Goal: Find specific page/section: Find specific page/section

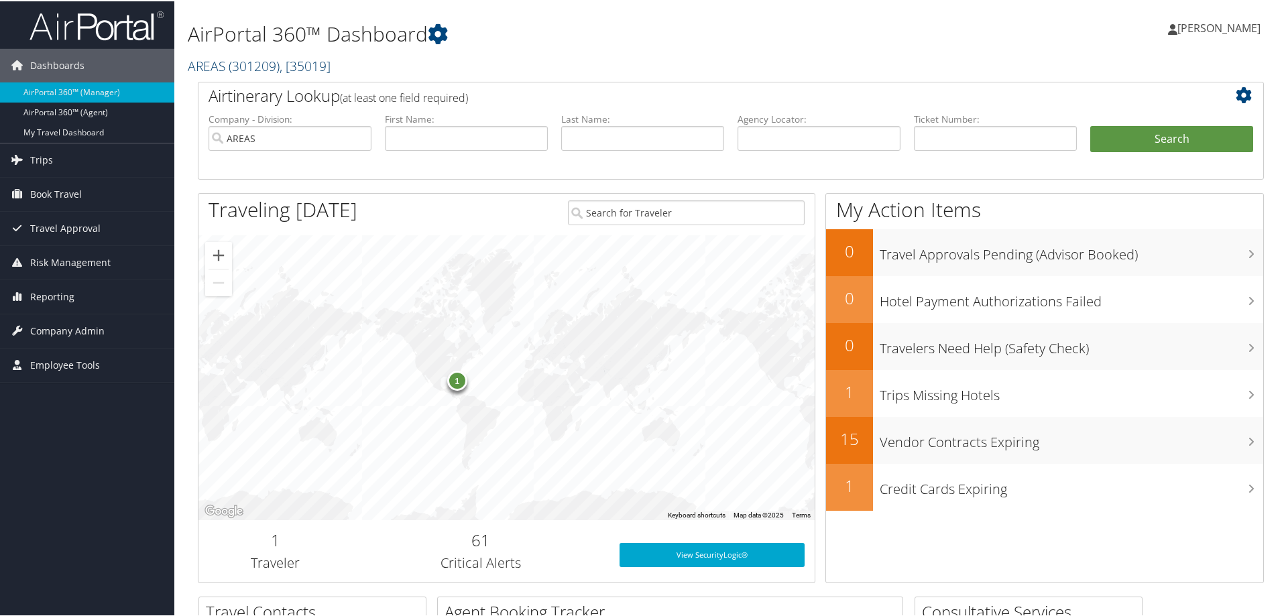
click at [210, 64] on link "AREAS ( 301209 ) , [ 35019 ]" at bounding box center [259, 65] width 143 height 18
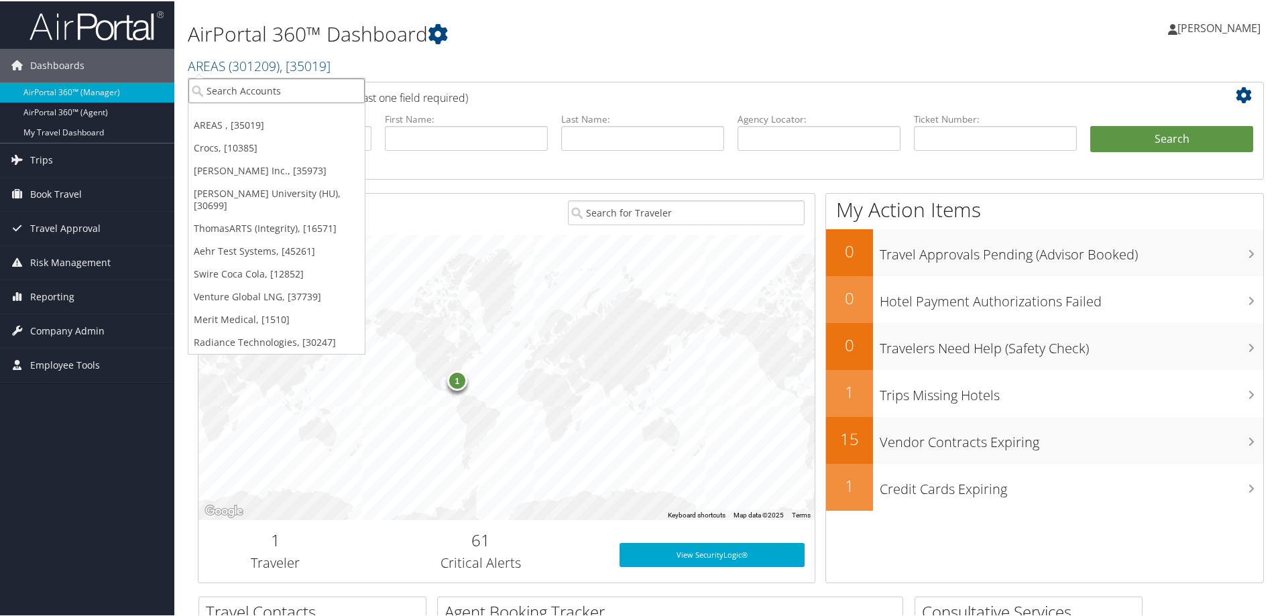
click at [250, 93] on input "search" at bounding box center [276, 89] width 176 height 25
type input "aehr"
click at [259, 88] on input "aehr" at bounding box center [276, 89] width 176 height 25
type input "aehr"
click at [253, 113] on div "Aehr Test Systems (301980), [45261]" at bounding box center [294, 114] width 227 height 12
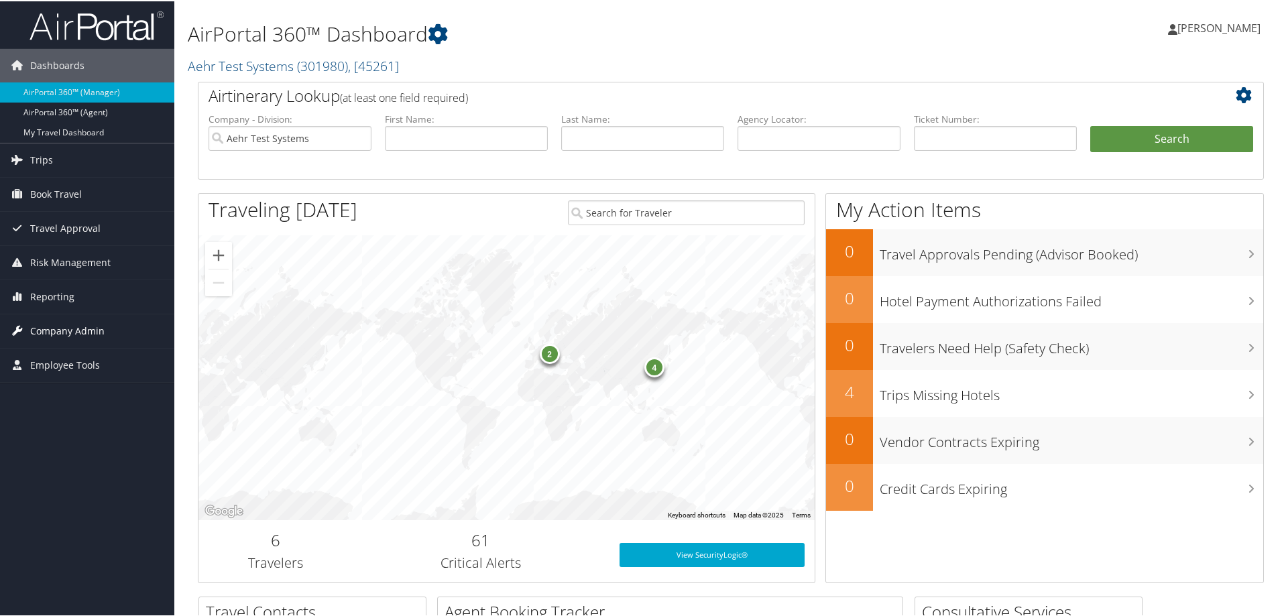
click at [84, 333] on span "Company Admin" at bounding box center [67, 330] width 74 height 34
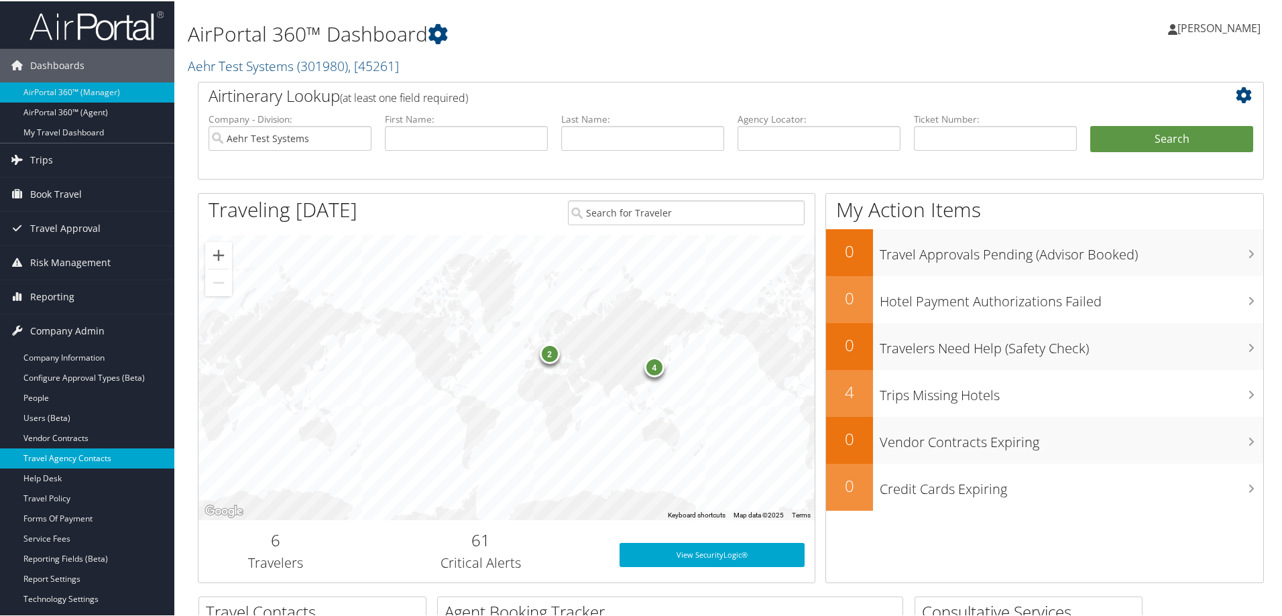
click at [94, 464] on link "Travel Agency Contacts" at bounding box center [87, 457] width 174 height 20
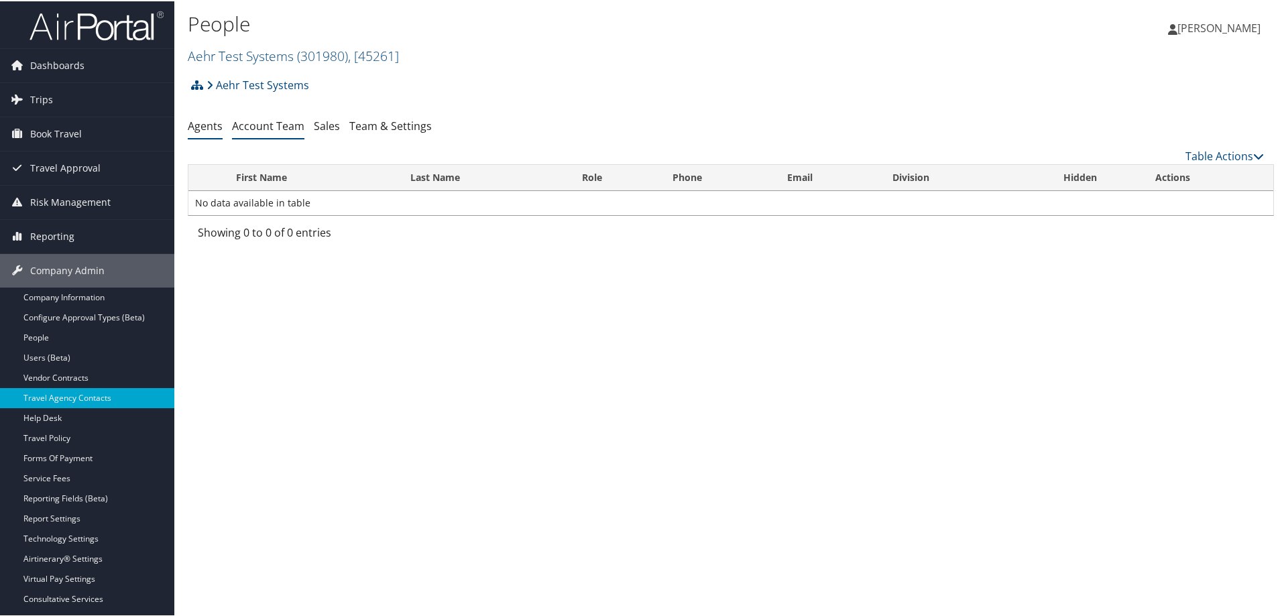
click at [256, 121] on link "Account Team" at bounding box center [268, 124] width 72 height 15
